Goal: Transaction & Acquisition: Purchase product/service

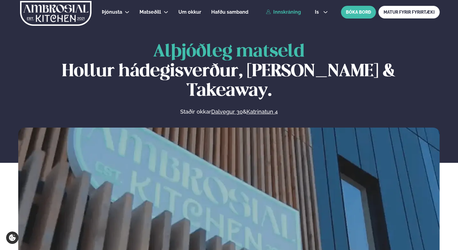
click at [283, 14] on link "Innskráning" at bounding box center [283, 11] width 35 height 5
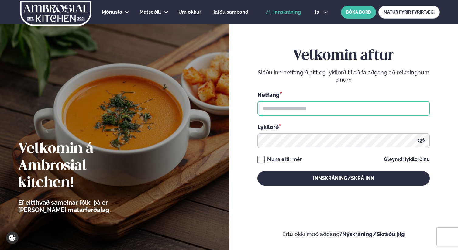
type input "**********"
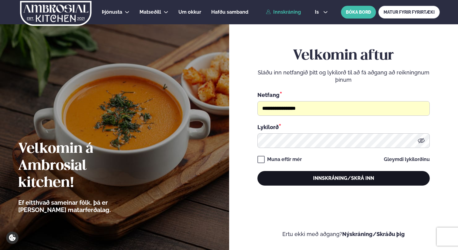
click at [344, 181] on button "Innskráning/Skrá inn" at bounding box center [344, 178] width 172 height 15
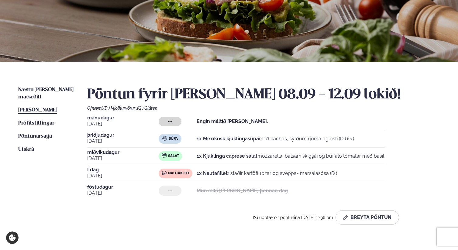
scroll to position [74, 0]
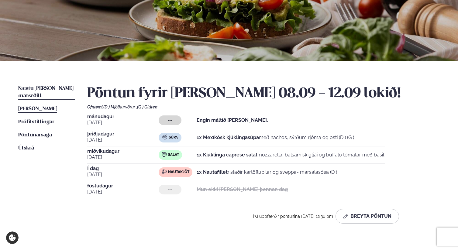
click at [54, 87] on span "Næstu [PERSON_NAME] matseðill" at bounding box center [45, 92] width 55 height 12
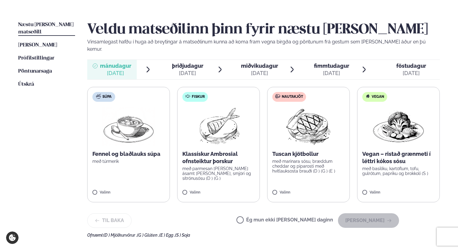
scroll to position [139, 0]
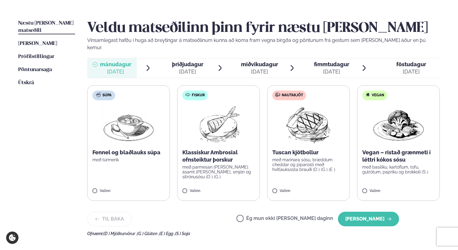
click at [180, 61] on span "þriðjudagur" at bounding box center [187, 64] width 31 height 6
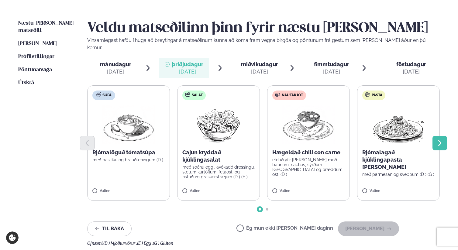
click at [440, 140] on icon "Next slide" at bounding box center [440, 143] width 7 height 7
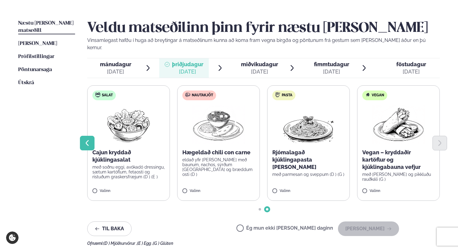
click at [88, 140] on icon "Previous slide" at bounding box center [87, 143] width 7 height 7
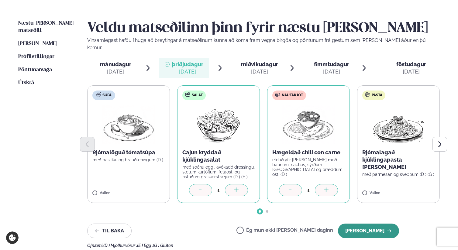
click at [372, 225] on button "[PERSON_NAME]" at bounding box center [368, 231] width 61 height 15
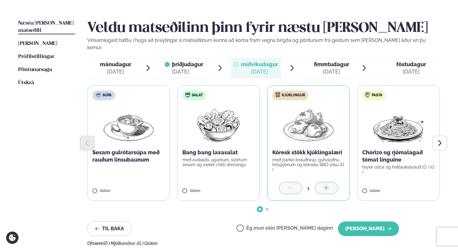
click at [330, 182] on div at bounding box center [326, 188] width 23 height 12
click at [371, 224] on button "[PERSON_NAME]" at bounding box center [368, 229] width 61 height 15
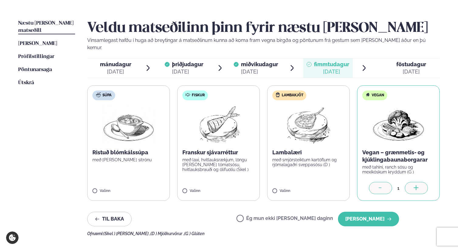
click at [414, 186] on icon at bounding box center [417, 189] width 6 height 6
click at [371, 212] on button "[PERSON_NAME]" at bounding box center [368, 219] width 61 height 15
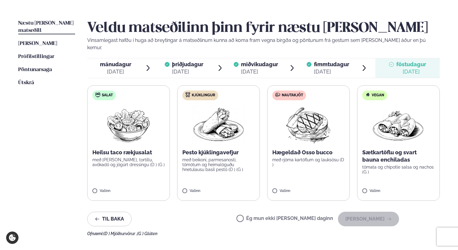
click at [261, 216] on label "Ég mun ekki [PERSON_NAME] daginn" at bounding box center [285, 219] width 97 height 6
click at [374, 214] on button "[PERSON_NAME]" at bounding box center [368, 219] width 61 height 15
